Goal: Task Accomplishment & Management: Complete application form

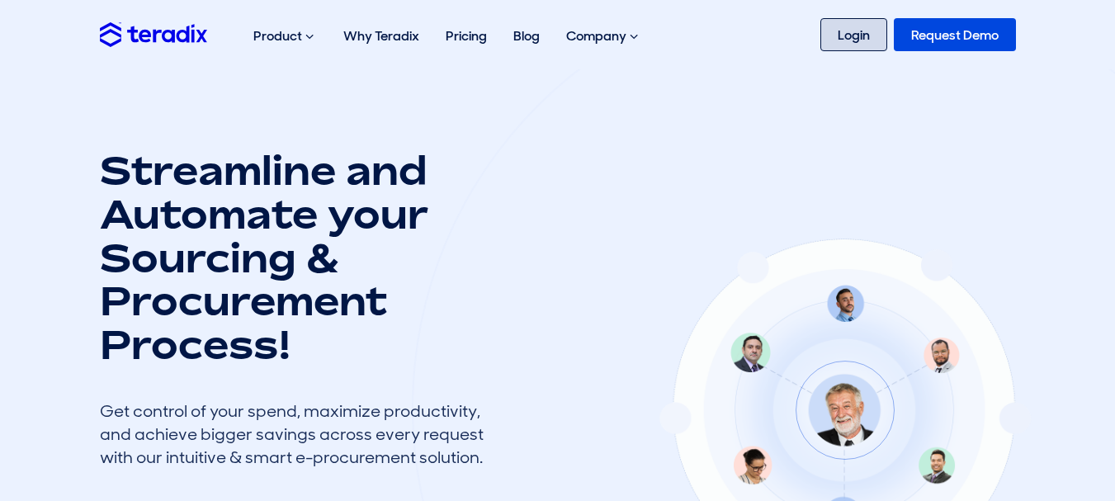
click at [865, 27] on link "Login" at bounding box center [853, 34] width 67 height 33
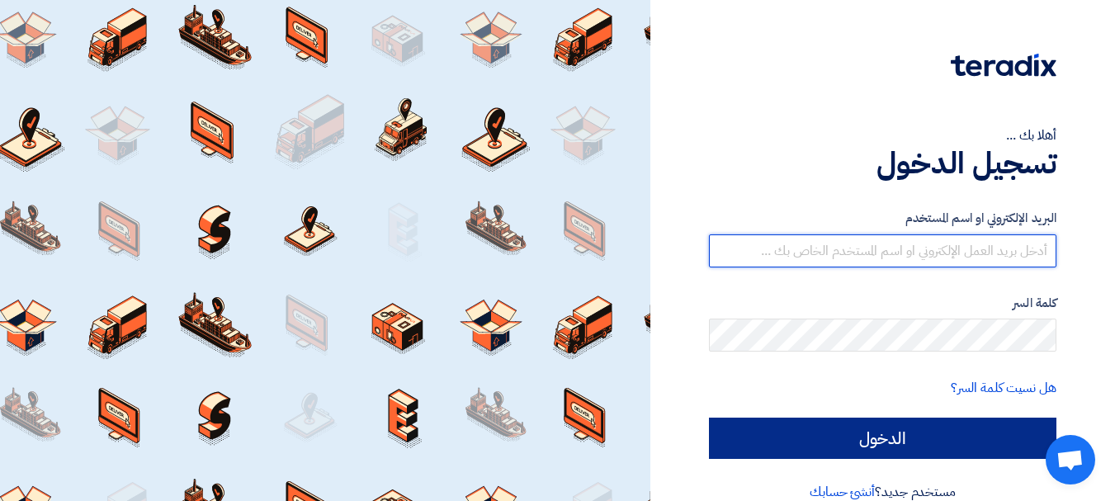
type input "[EMAIL_ADDRESS][DOMAIN_NAME]"
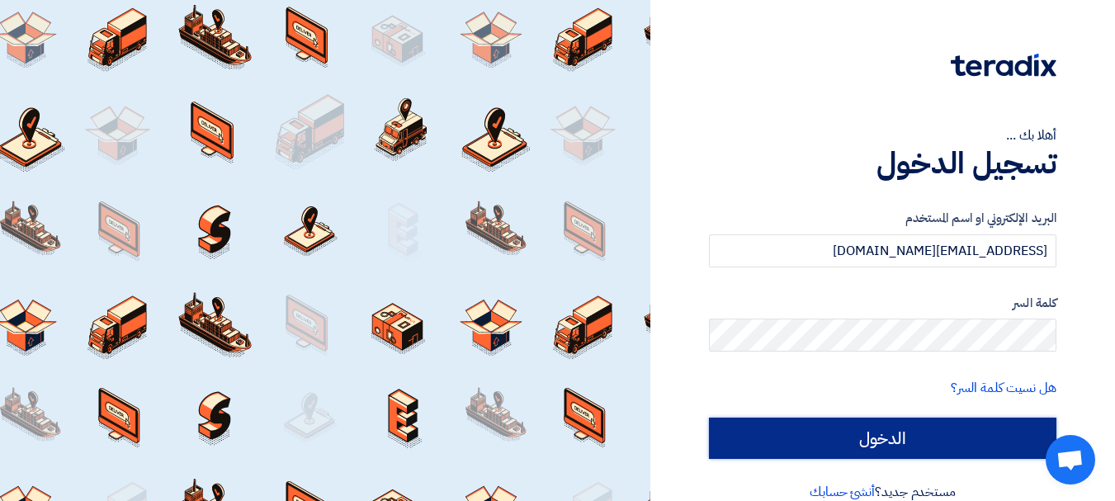
click at [873, 437] on input "الدخول" at bounding box center [882, 438] width 347 height 41
type input "Sign in"
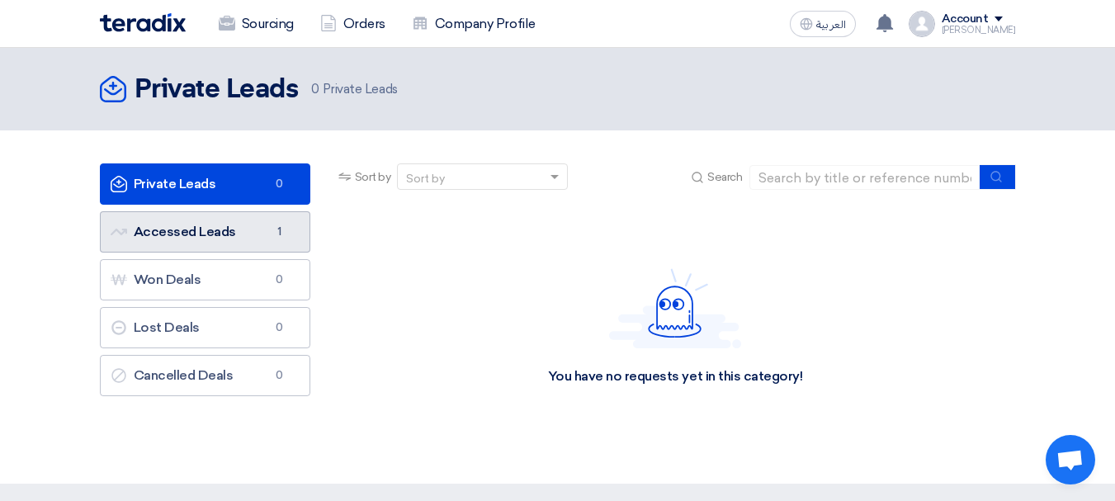
click at [195, 232] on link "Accessed Leads Accessed Leads 1" at bounding box center [205, 231] width 210 height 41
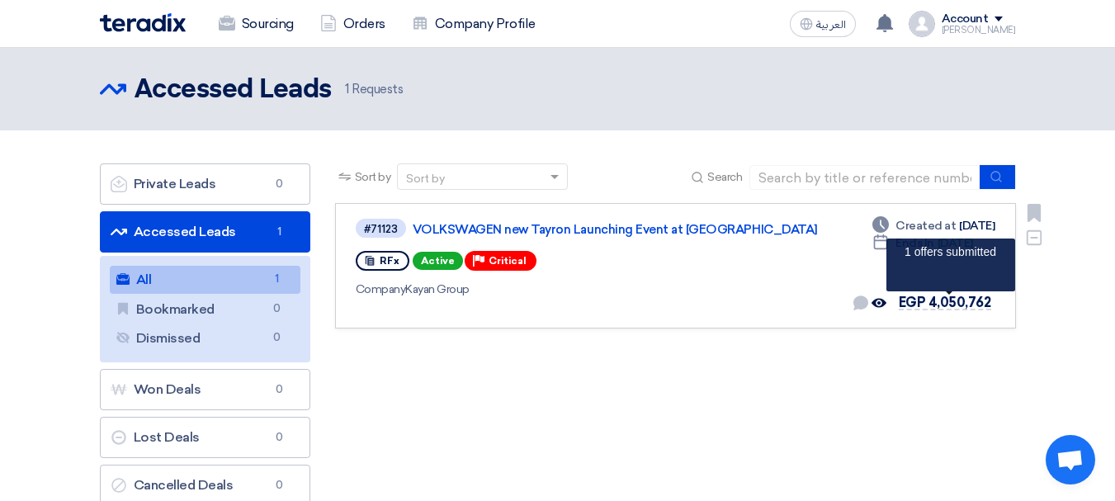
click at [947, 303] on span "EGP 4,050,762" at bounding box center [945, 303] width 92 height 16
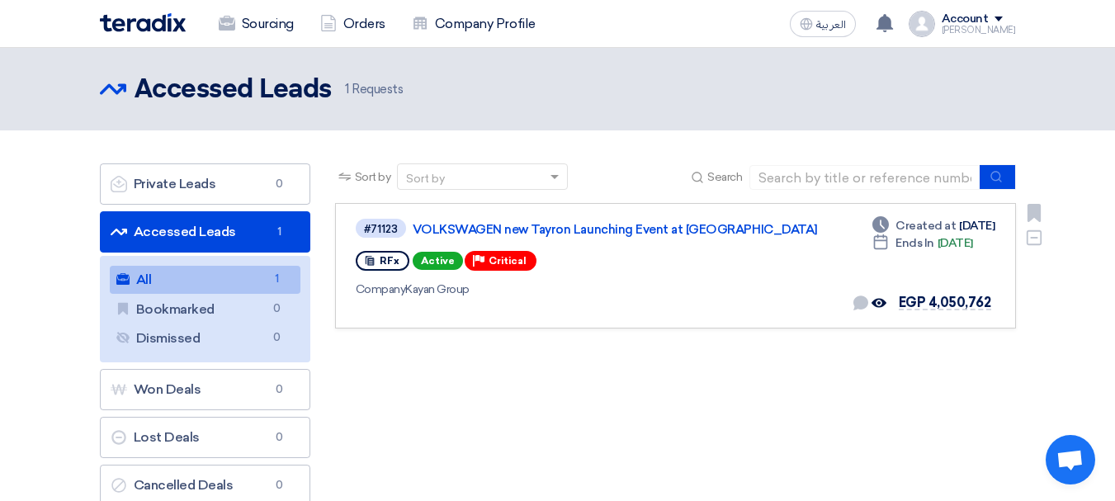
drag, startPoint x: 780, startPoint y: 272, endPoint x: 497, endPoint y: 263, distance: 283.2
click at [779, 272] on div "RFx Active Priority Critical" at bounding box center [592, 261] width 473 height 26
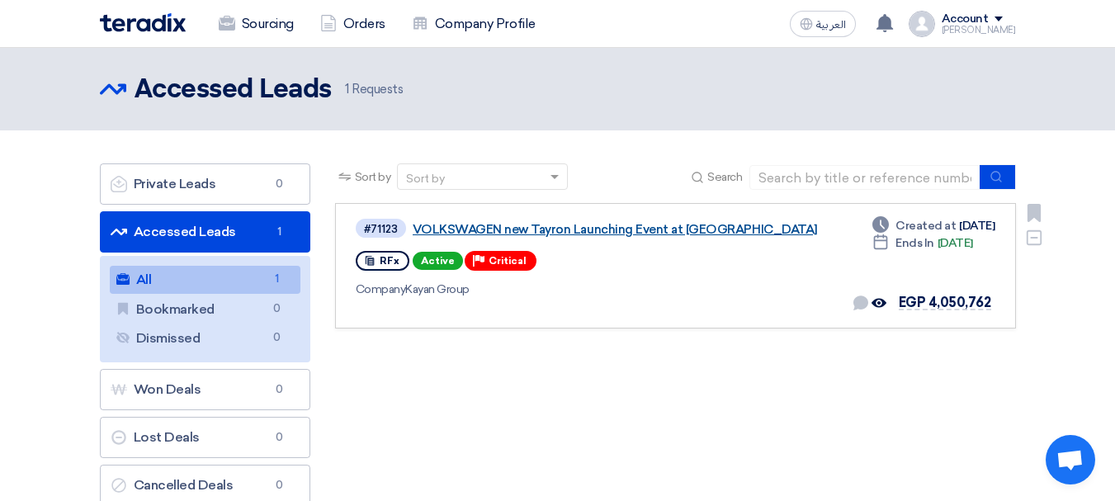
click at [492, 228] on link "VOLKSWAGEN new Tayron Launching Event at [GEOGRAPHIC_DATA]" at bounding box center [619, 229] width 413 height 15
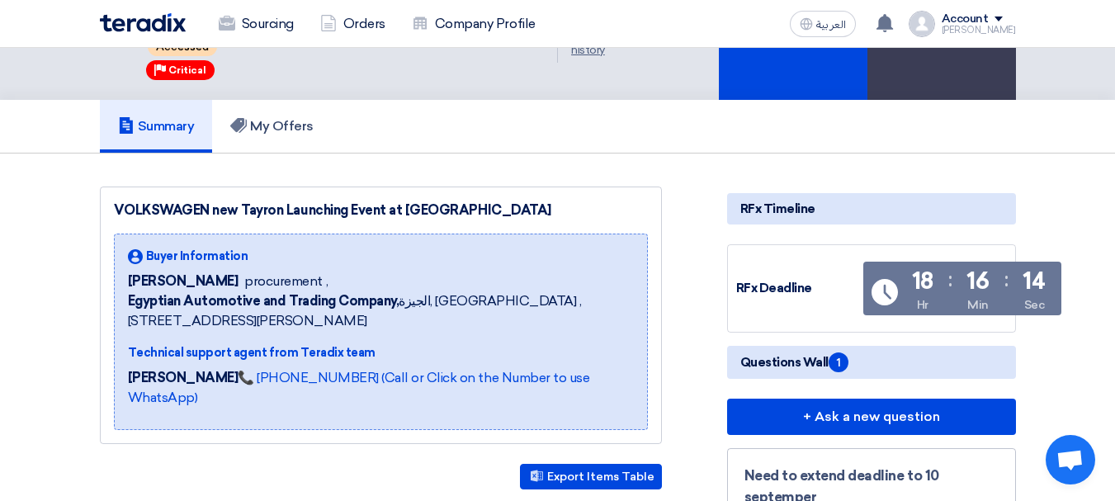
scroll to position [330, 0]
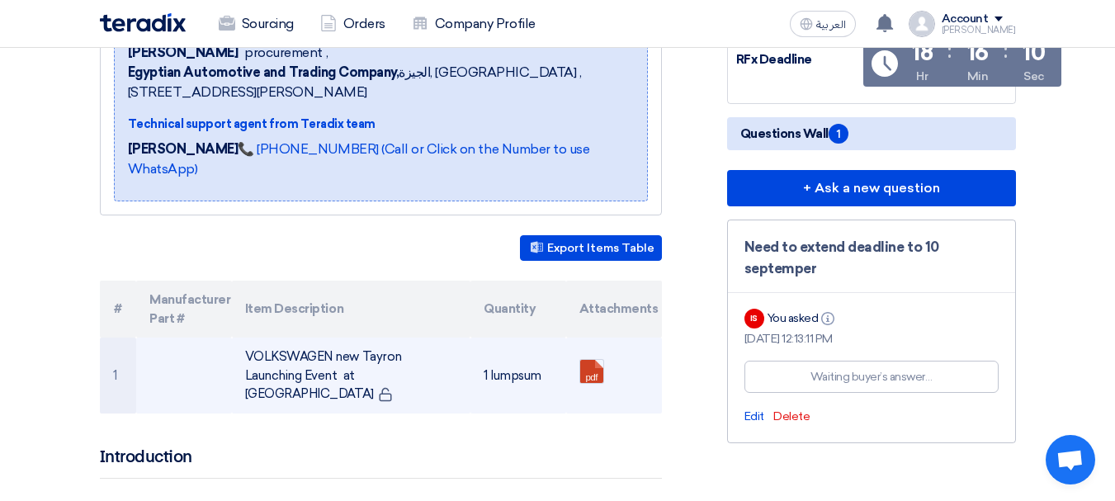
drag, startPoint x: 587, startPoint y: 339, endPoint x: 646, endPoint y: 366, distance: 65.0
click at [646, 366] on td "pdf" at bounding box center [614, 376] width 96 height 76
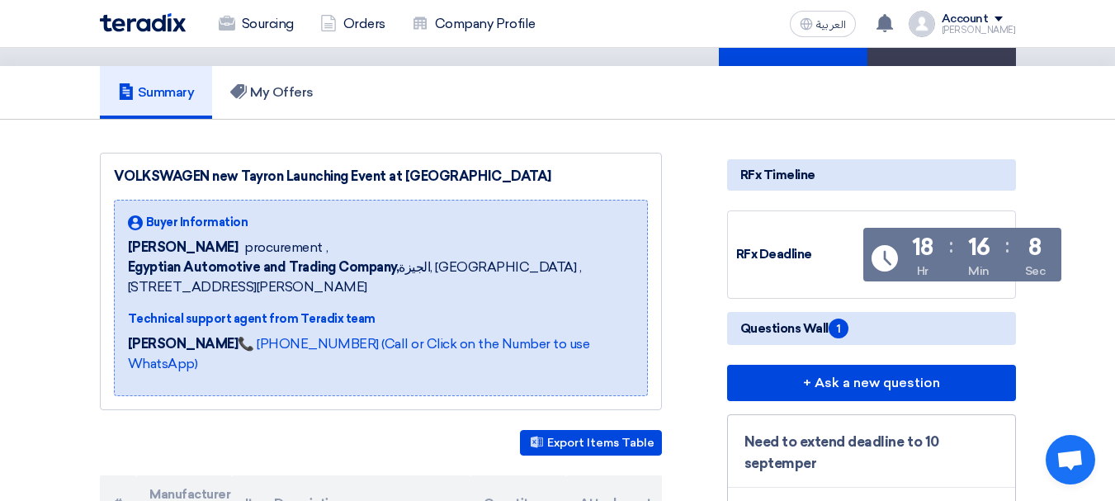
scroll to position [0, 0]
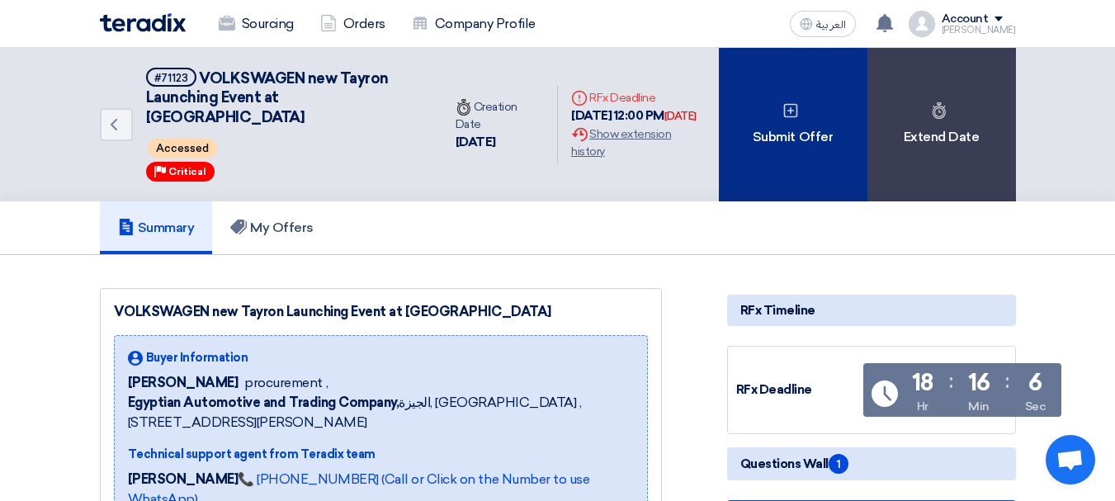
click at [815, 127] on div "Submit Offer" at bounding box center [793, 124] width 149 height 153
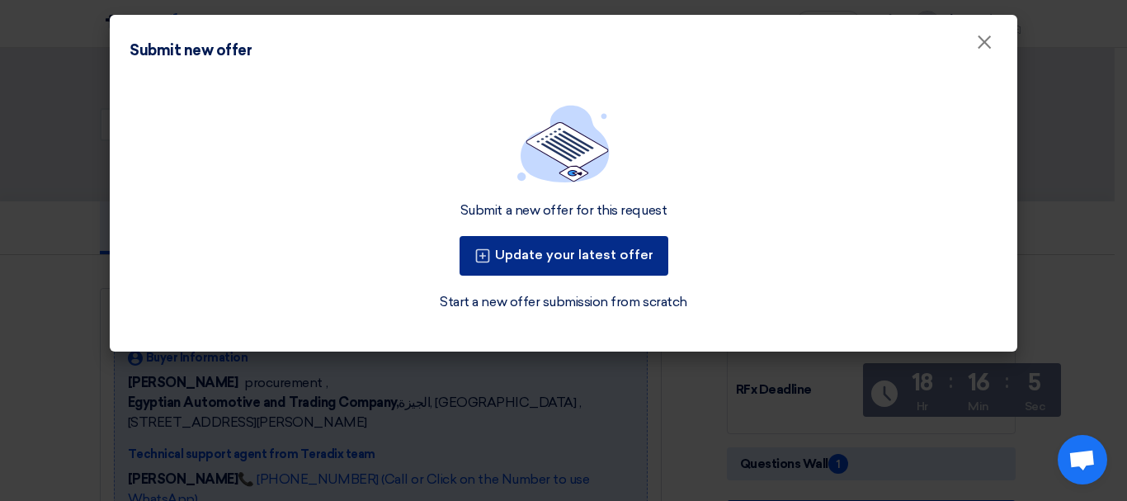
click at [648, 262] on button "Update your latest offer" at bounding box center [564, 256] width 209 height 40
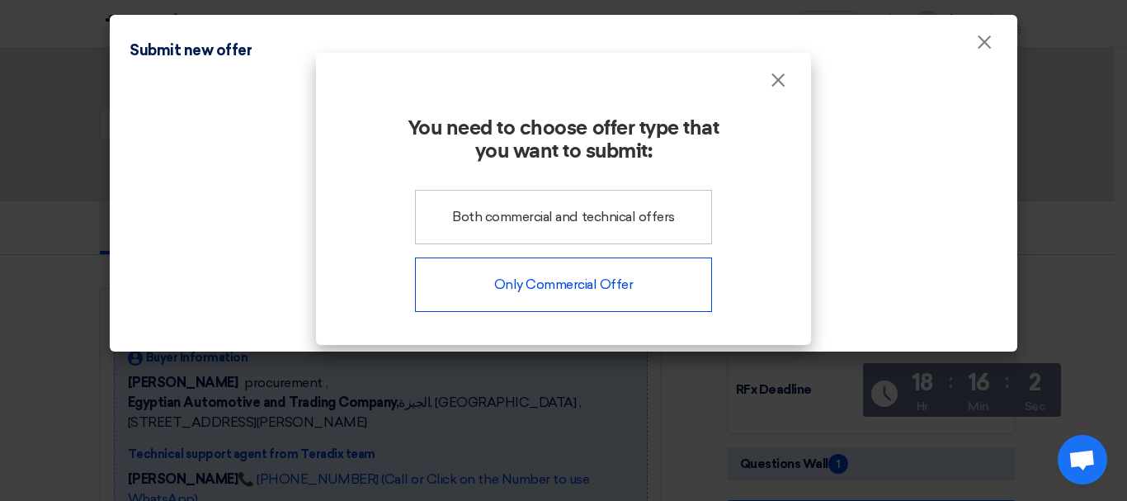
click at [657, 273] on div "Only Commercial Offer" at bounding box center [563, 284] width 297 height 54
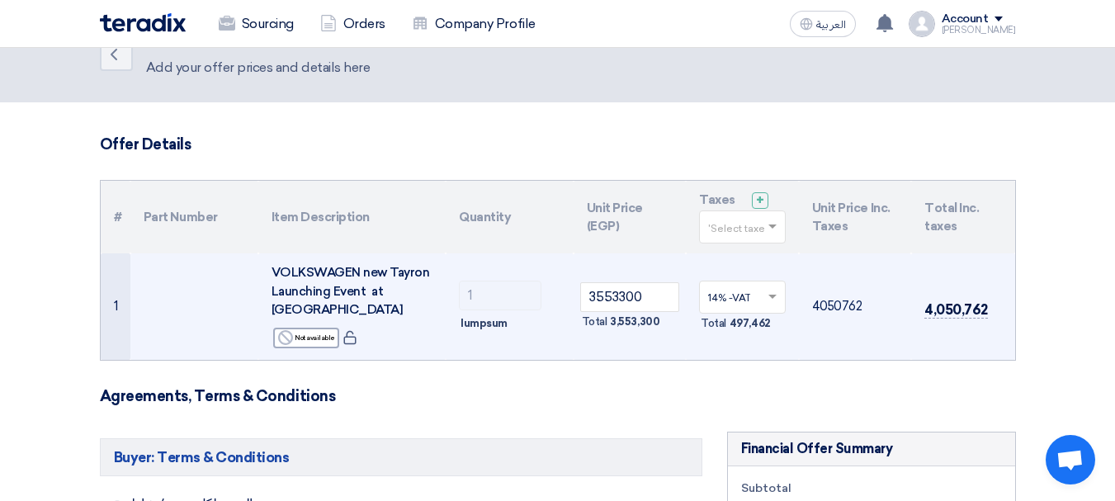
scroll to position [83, 0]
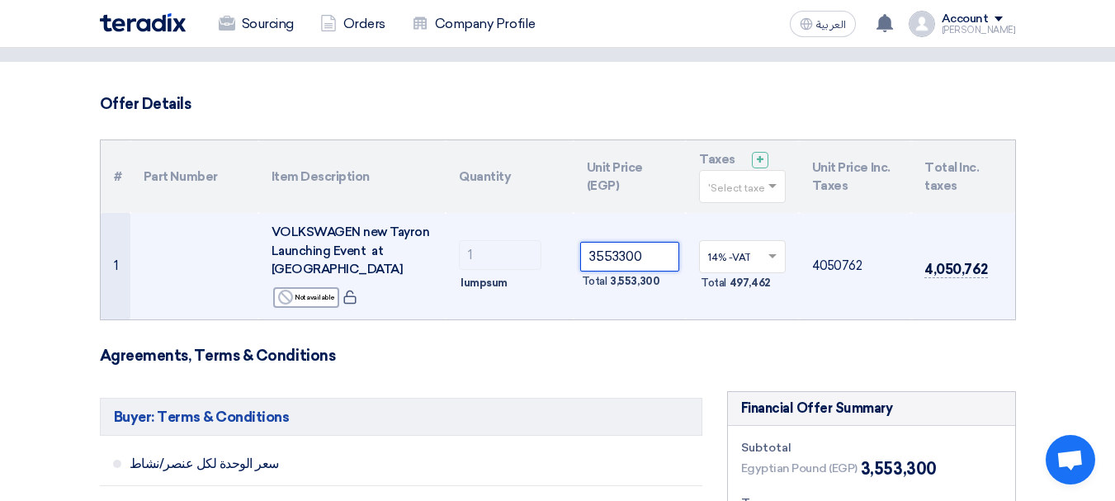
click at [602, 248] on input "3553300" at bounding box center [630, 257] width 100 height 30
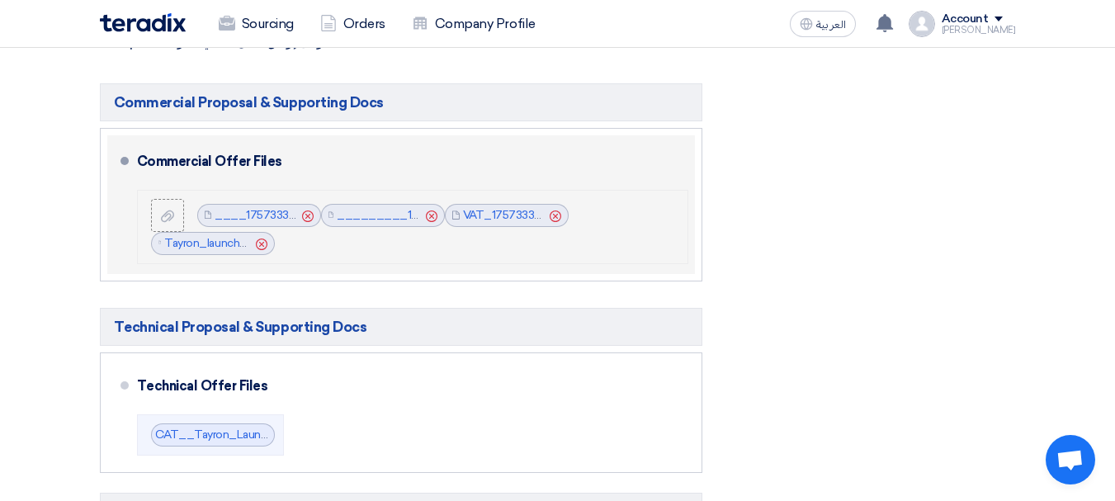
scroll to position [825, 0]
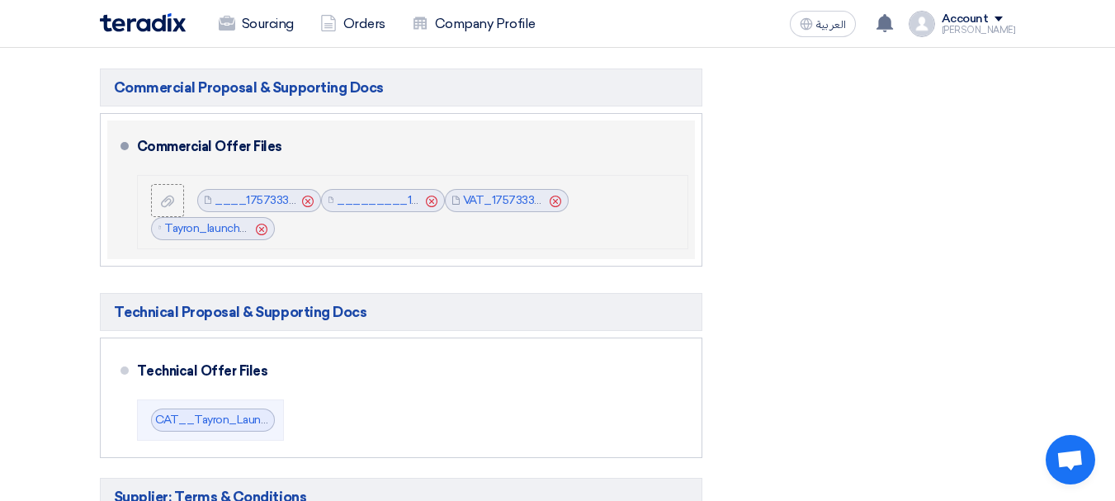
click at [262, 223] on use at bounding box center [262, 229] width 12 height 12
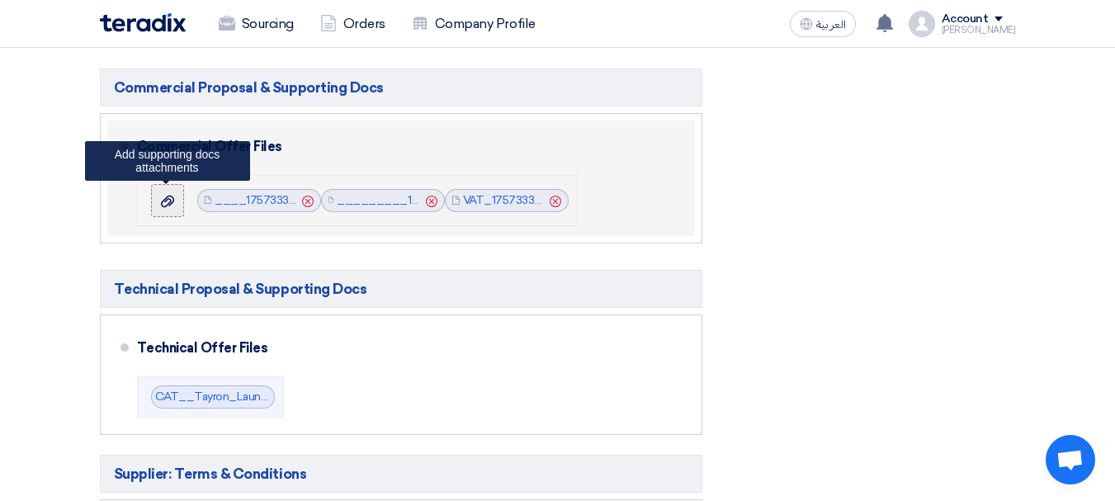
click at [158, 192] on div at bounding box center [168, 200] width 20 height 17
click at [0, 0] on input "file" at bounding box center [0, 0] width 0 height 0
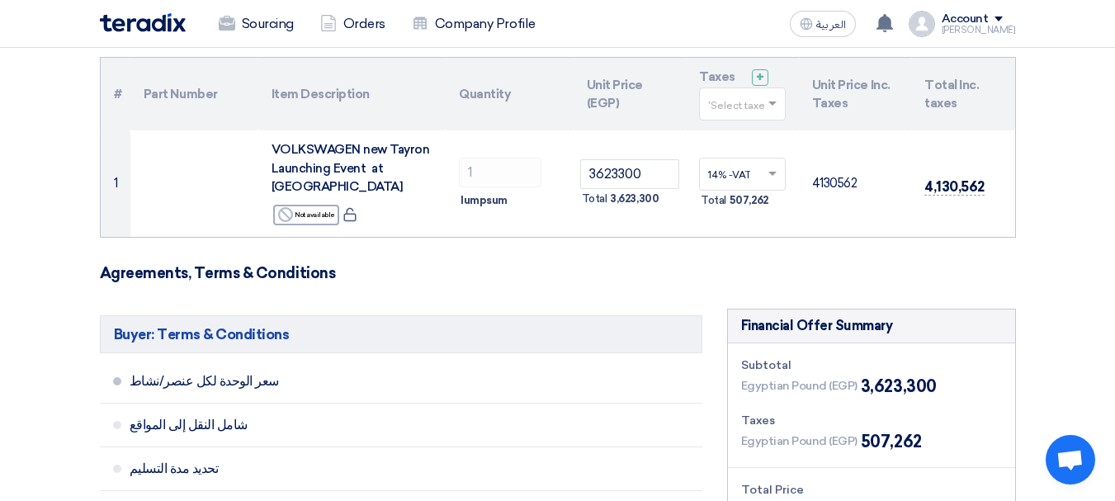
scroll to position [0, 0]
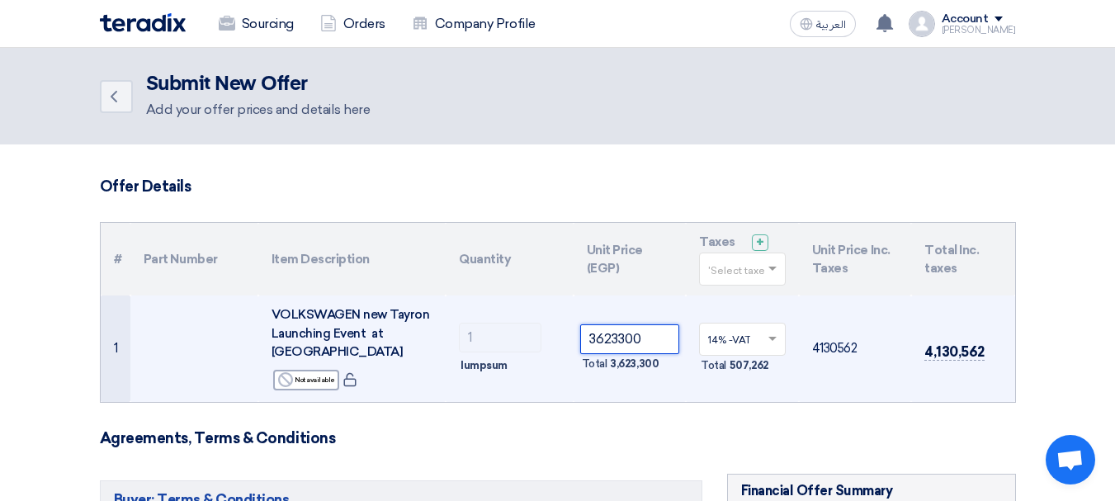
click at [616, 332] on input "3623300" at bounding box center [630, 339] width 100 height 30
click at [602, 331] on input "3656300" at bounding box center [630, 339] width 100 height 30
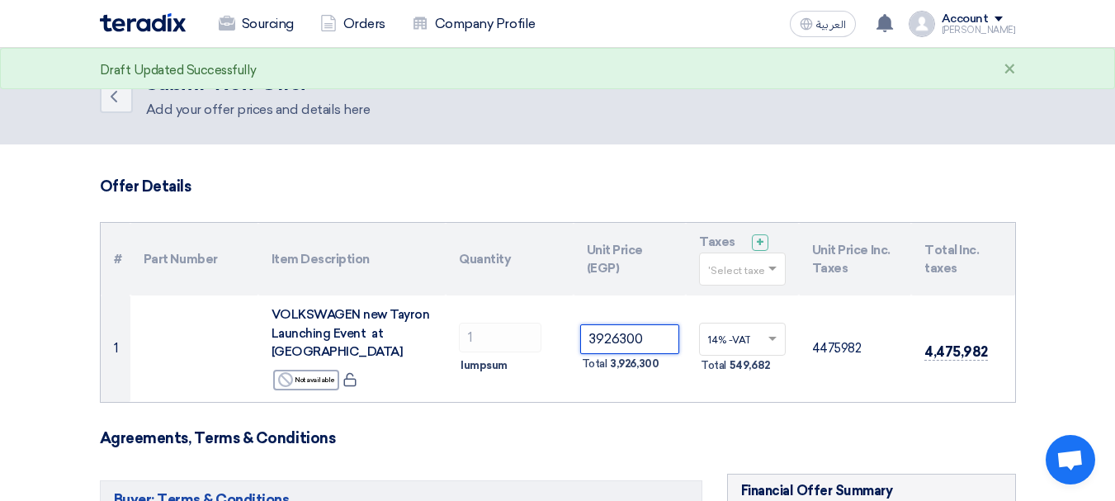
type input "3926300"
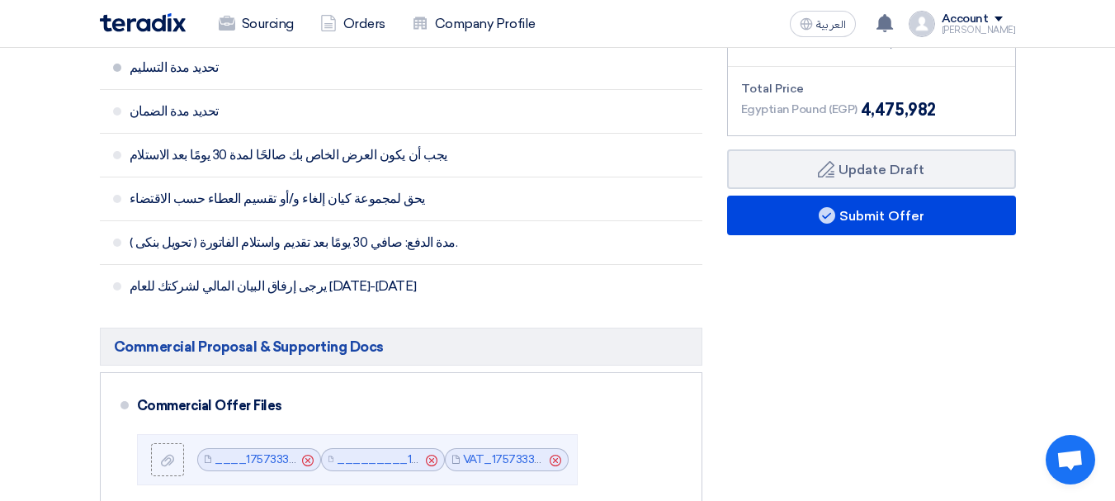
scroll to position [660, 0]
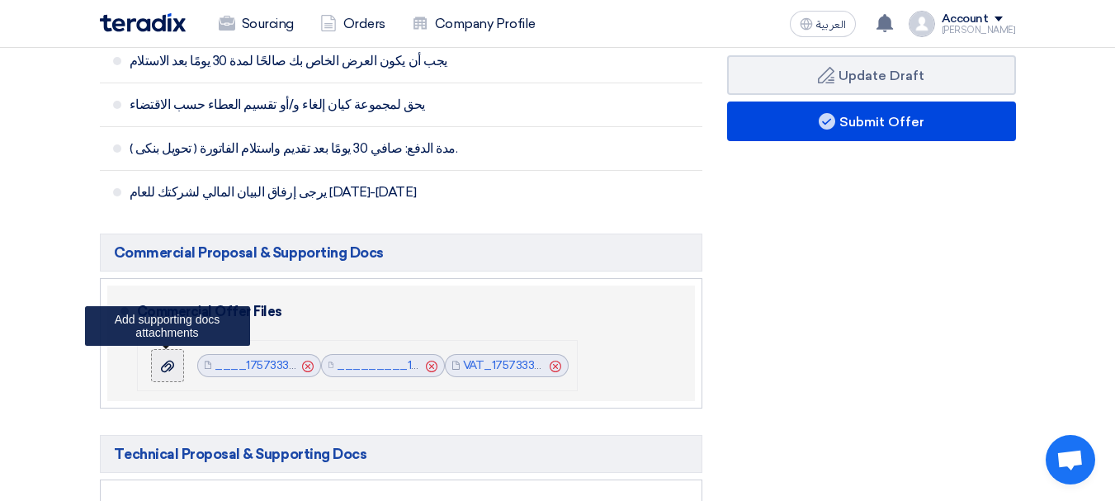
click at [165, 360] on use at bounding box center [167, 366] width 13 height 12
click at [0, 0] on input "file" at bounding box center [0, 0] width 0 height 0
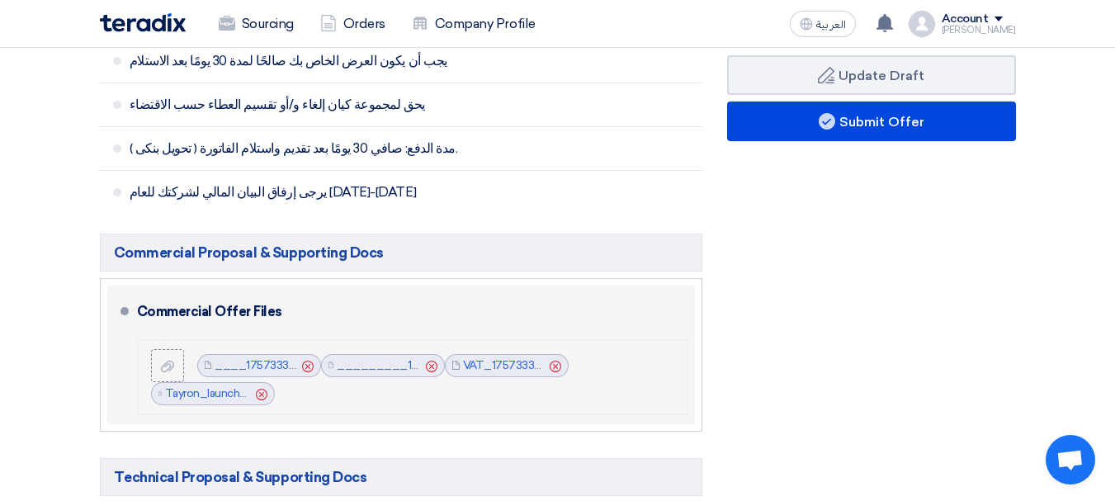
click at [260, 388] on use at bounding box center [262, 394] width 12 height 12
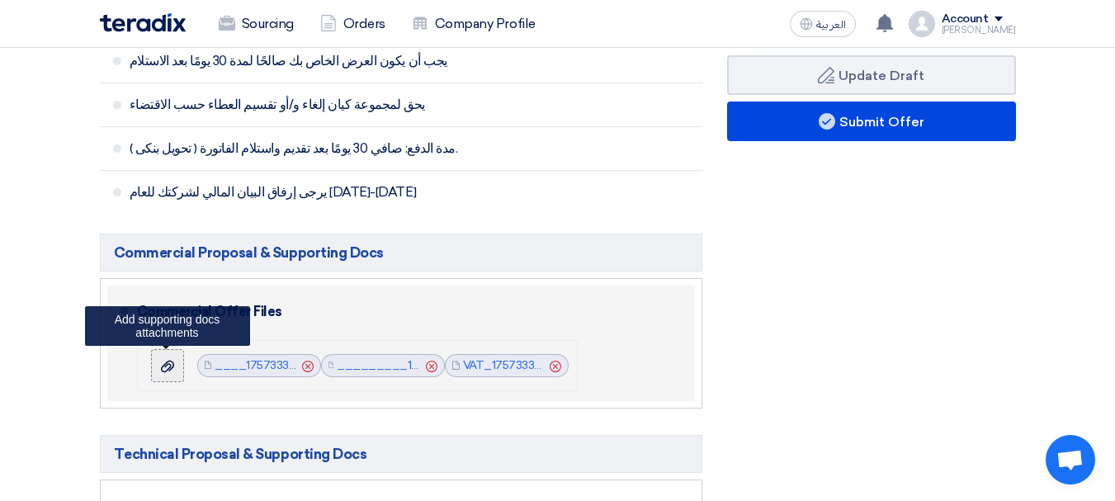
click at [170, 360] on icon at bounding box center [167, 366] width 13 height 13
click at [0, 0] on input "file" at bounding box center [0, 0] width 0 height 0
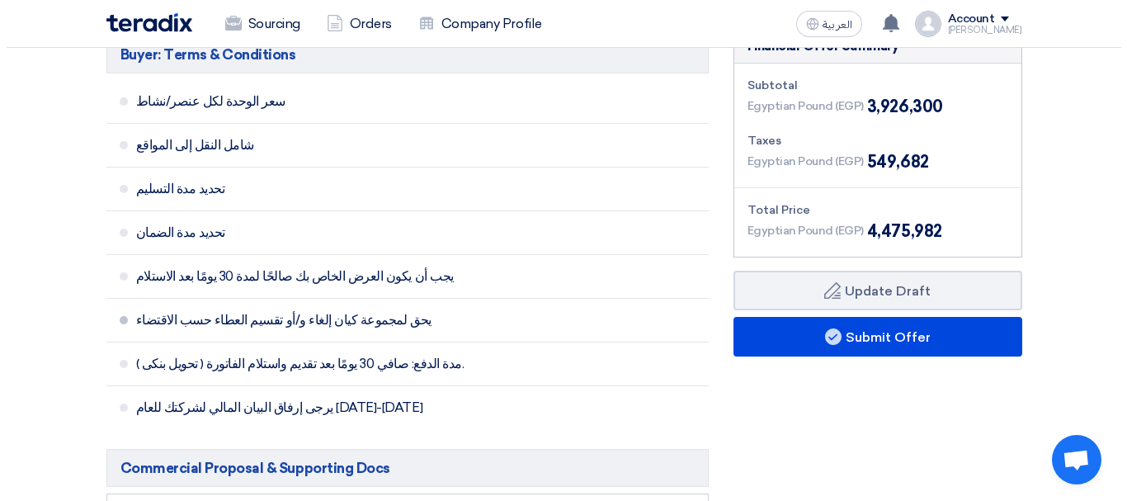
scroll to position [413, 0]
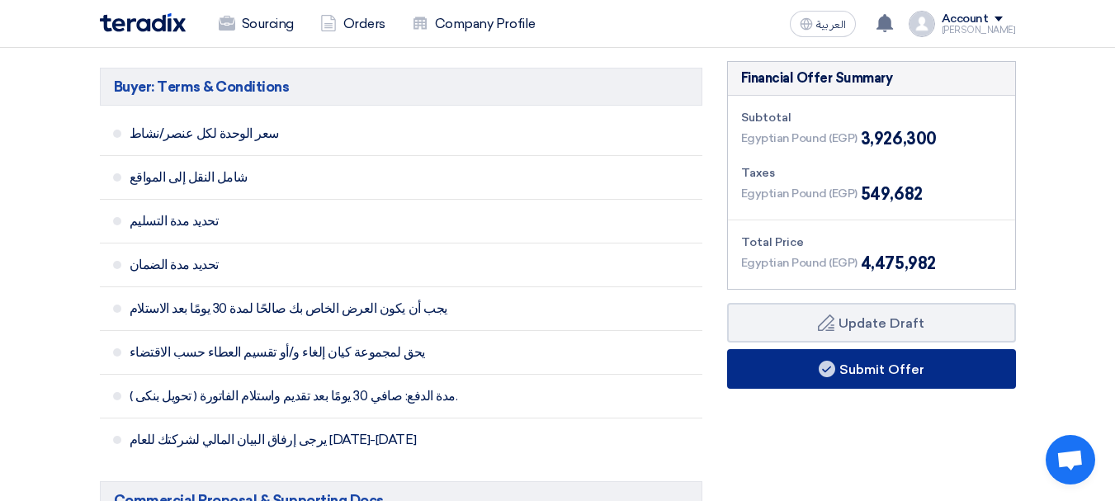
click at [886, 364] on button "Submit Offer" at bounding box center [871, 369] width 289 height 40
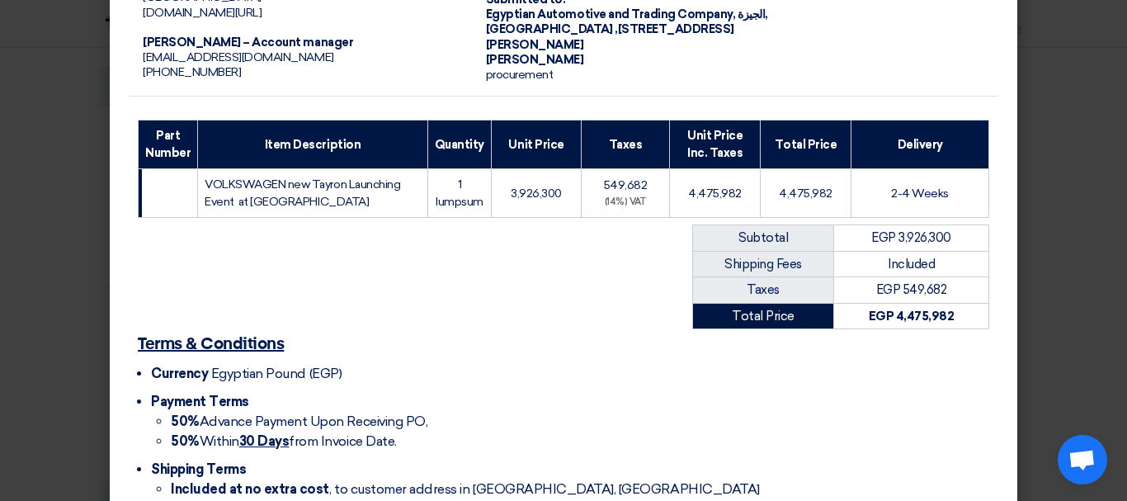
scroll to position [495, 0]
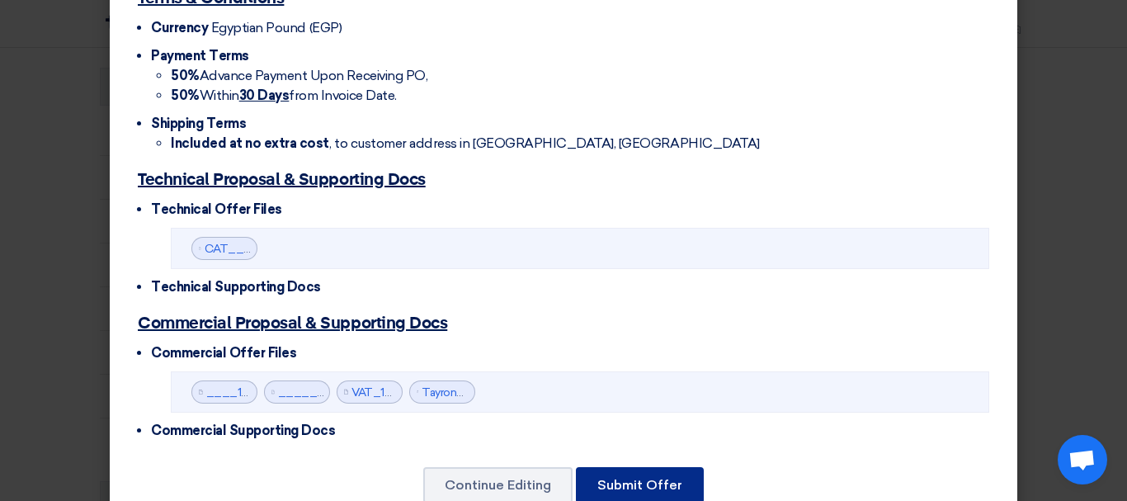
click at [665, 469] on button "Submit Offer" at bounding box center [640, 485] width 128 height 36
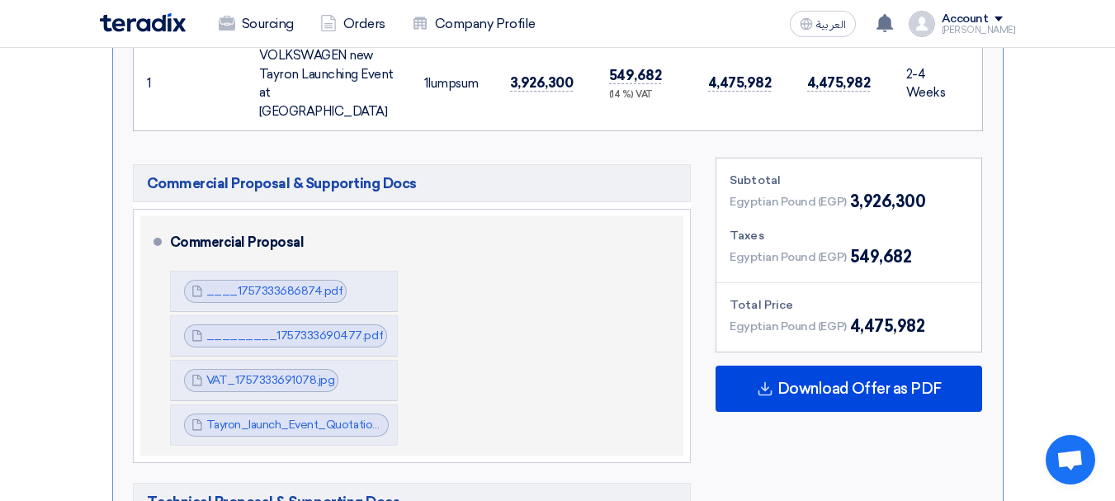
scroll to position [781, 0]
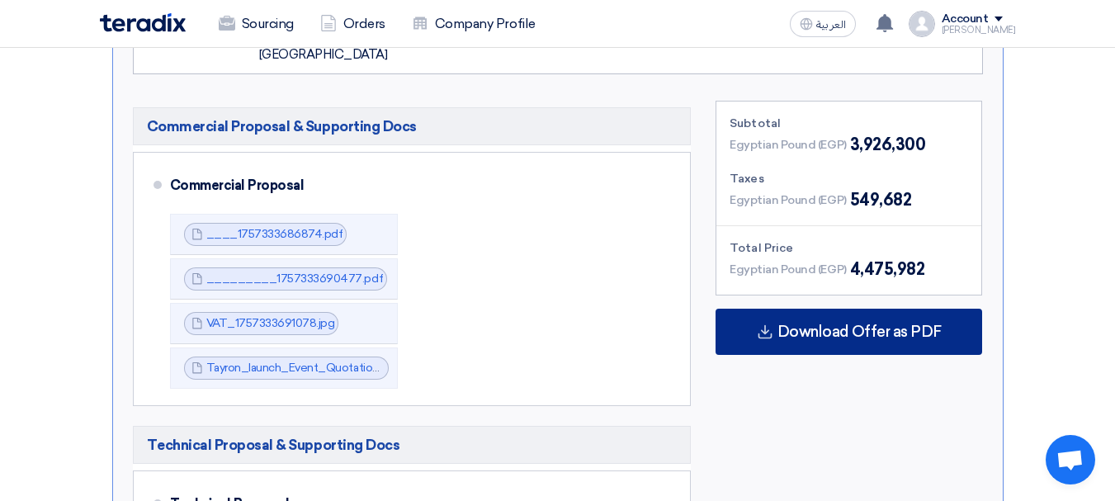
click at [801, 324] on span "Download Offer as PDF" at bounding box center [859, 331] width 164 height 15
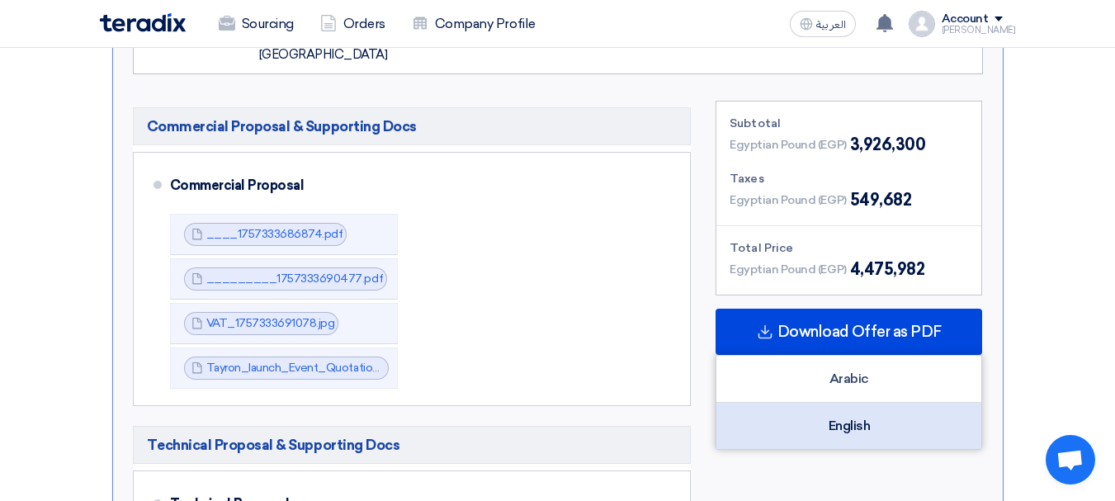
click at [845, 403] on div "English" at bounding box center [848, 426] width 265 height 46
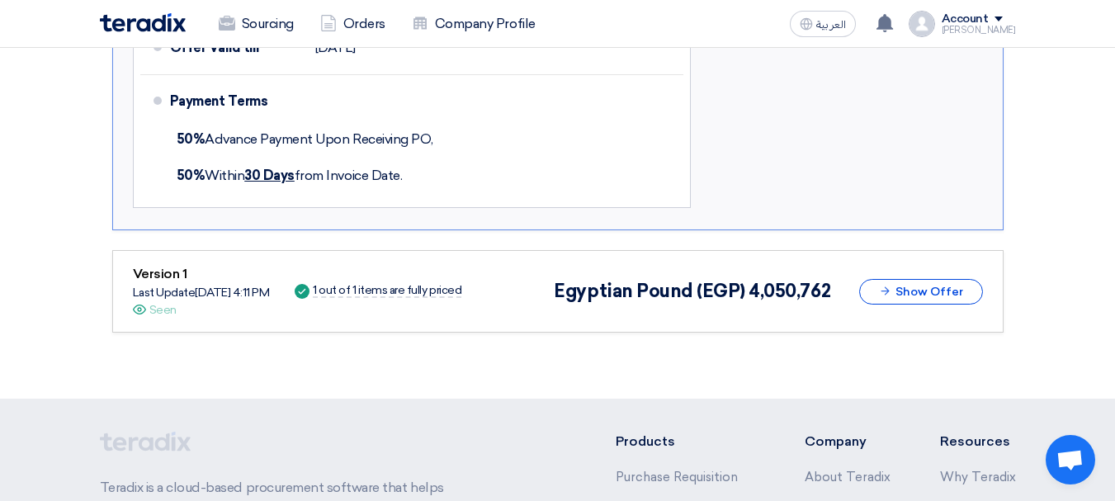
scroll to position [1523, 0]
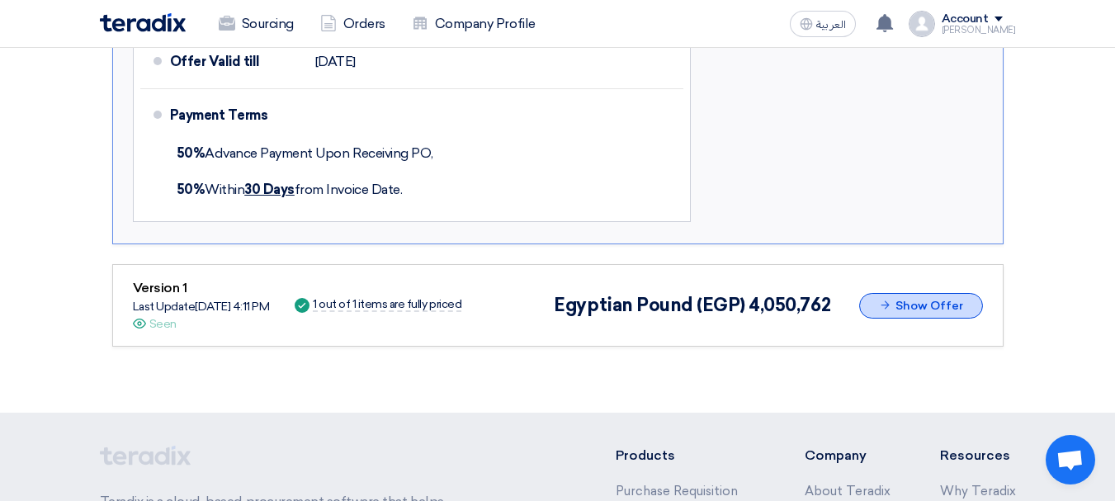
click at [880, 299] on icon at bounding box center [885, 305] width 12 height 12
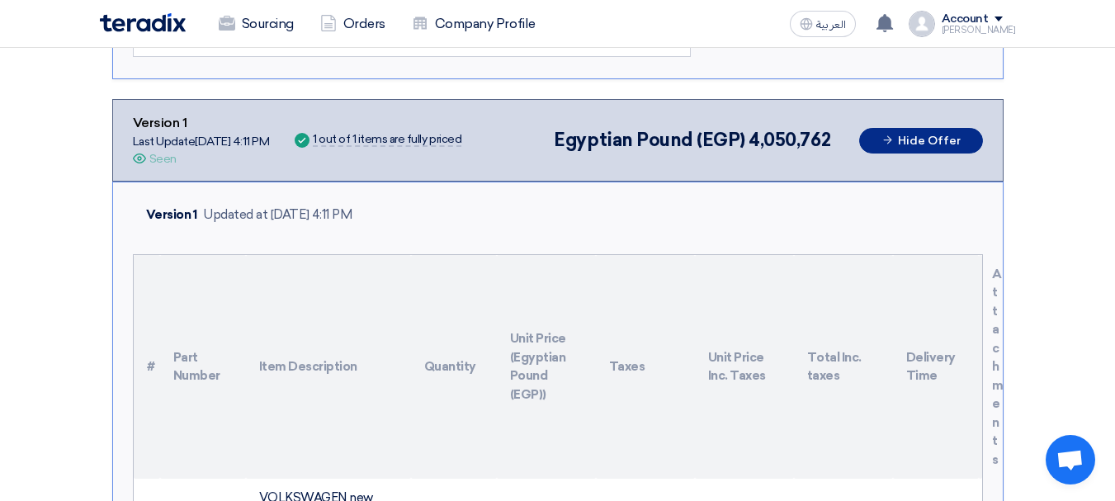
scroll to position [1606, 0]
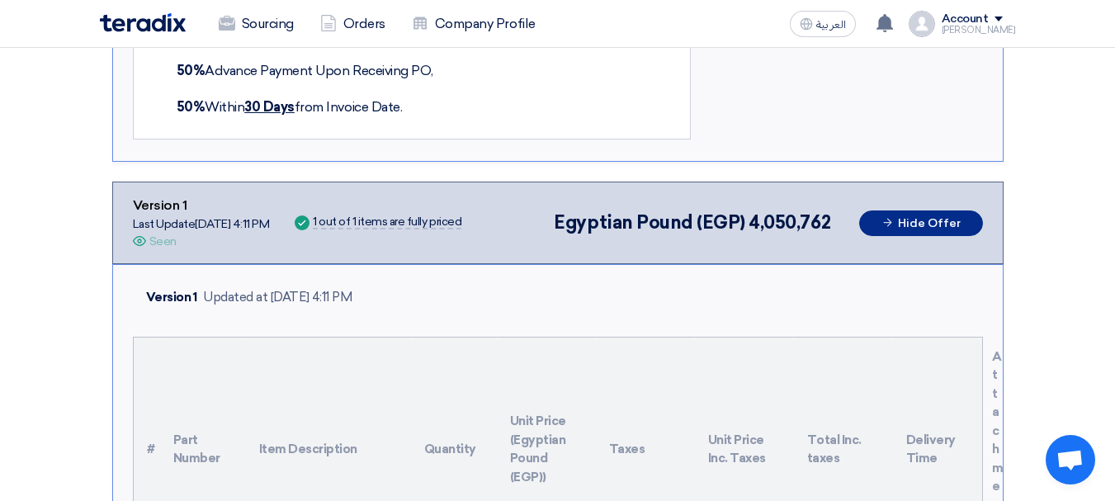
click at [889, 218] on use at bounding box center [887, 222] width 8 height 8
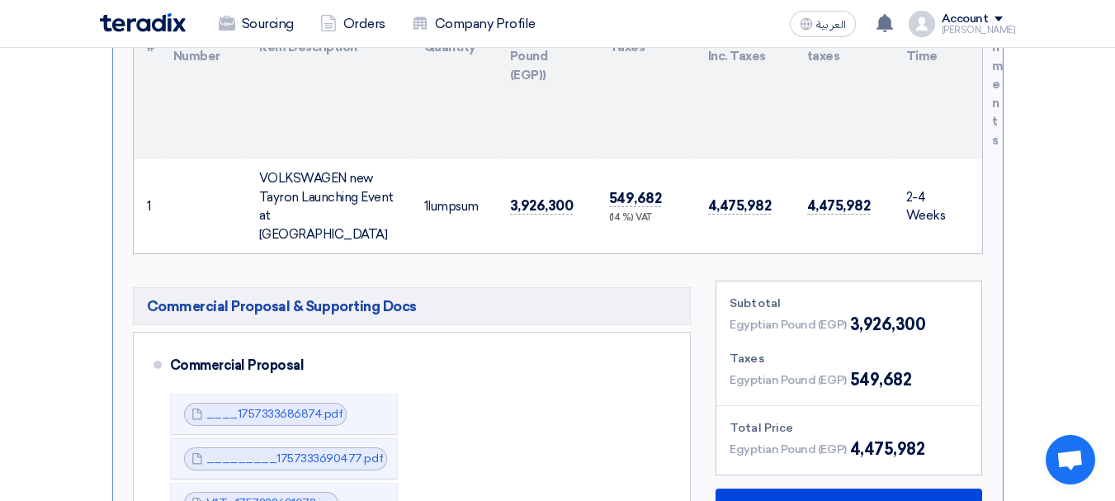
scroll to position [743, 0]
